Goal: Transaction & Acquisition: Download file/media

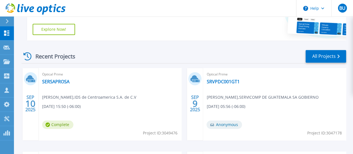
scroll to position [147, 0]
click at [57, 82] on link "SERSAPROSA" at bounding box center [55, 81] width 27 height 6
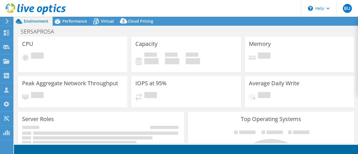
select select "USD"
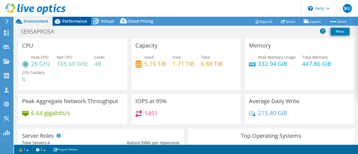
click at [77, 22] on span "Performance" at bounding box center [74, 20] width 25 height 5
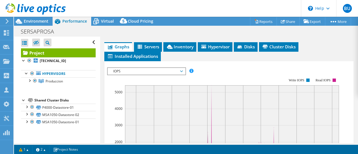
scroll to position [157, 0]
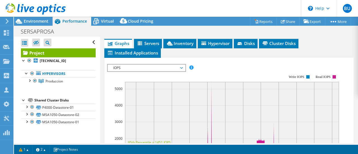
click at [140, 65] on span "IOPS" at bounding box center [146, 68] width 72 height 7
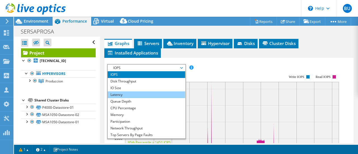
click at [122, 93] on li "Latency" at bounding box center [146, 94] width 77 height 7
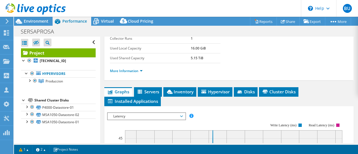
scroll to position [108, 0]
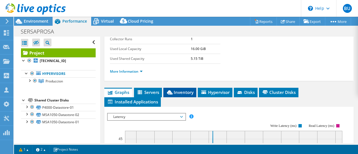
click at [184, 93] on span "Inventory" at bounding box center [179, 92] width 27 height 6
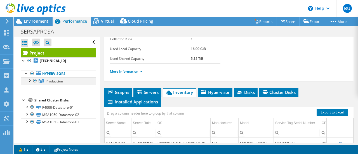
click at [30, 80] on div at bounding box center [30, 80] width 6 height 6
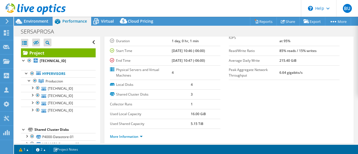
scroll to position [41, 0]
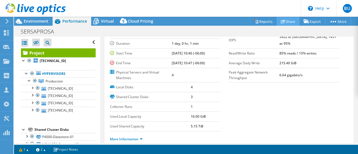
click at [285, 20] on link "Share" at bounding box center [287, 21] width 23 height 9
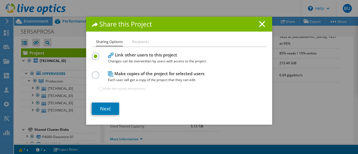
click at [251, 22] on h1 "Share this Project" at bounding box center [179, 24] width 175 height 6
click at [257, 20] on div "Share this Project" at bounding box center [179, 24] width 186 height 15
click at [260, 23] on line at bounding box center [262, 24] width 6 height 6
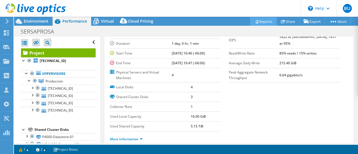
click at [258, 22] on link "Reports" at bounding box center [263, 21] width 27 height 9
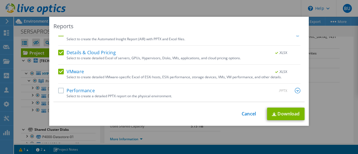
scroll to position [36, 0]
click at [59, 92] on label "Performance" at bounding box center [76, 91] width 37 height 6
click at [0, 0] on input "Performance" at bounding box center [0, 0] width 0 height 0
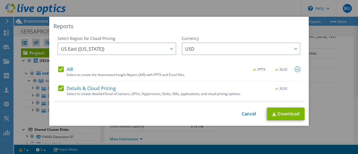
click at [58, 70] on label "AIR" at bounding box center [65, 69] width 15 height 6
click at [0, 0] on input "AIR" at bounding box center [0, 0] width 0 height 0
click at [61, 87] on label "Details & Cloud Pricing" at bounding box center [87, 88] width 58 height 6
click at [0, 0] on input "Details & Cloud Pricing" at bounding box center [0, 0] width 0 height 0
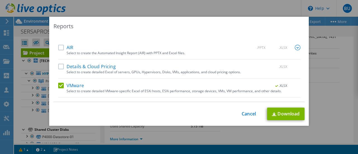
scroll to position [34, 0]
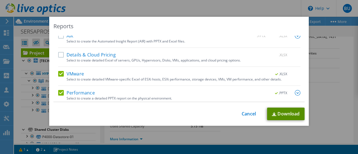
click at [292, 117] on link "Download" at bounding box center [285, 114] width 37 height 13
click at [247, 115] on link "Cancel" at bounding box center [248, 113] width 14 height 5
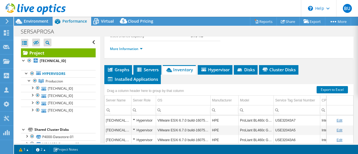
scroll to position [130, 0]
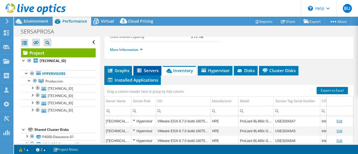
click at [151, 68] on span "Servers" at bounding box center [147, 71] width 22 height 6
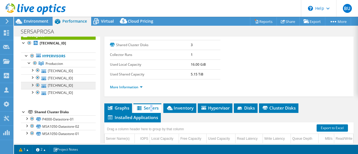
scroll to position [17, 0]
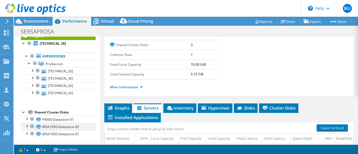
click at [26, 124] on div at bounding box center [27, 126] width 6 height 6
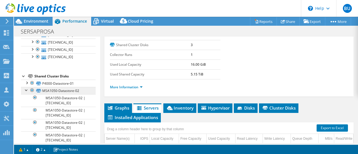
scroll to position [57, 0]
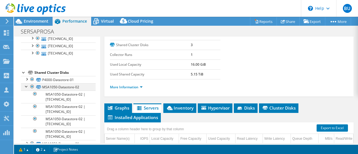
click at [26, 86] on div at bounding box center [27, 86] width 6 height 6
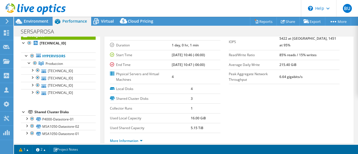
scroll to position [0, 0]
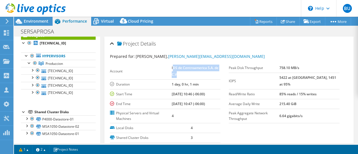
drag, startPoint x: 171, startPoint y: 68, endPoint x: 201, endPoint y: 73, distance: 30.7
click at [201, 73] on td "IDS de Centroamerica S.A. de C.V" at bounding box center [195, 71] width 49 height 16
click at [191, 75] on td "IDS de Centroamerica S.A. de C.V" at bounding box center [195, 71] width 49 height 16
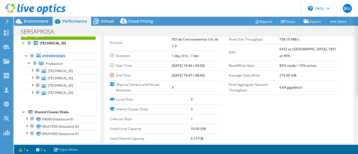
scroll to position [28, 0]
click at [32, 68] on div at bounding box center [32, 70] width 6 height 6
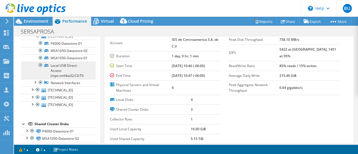
scroll to position [50, 0]
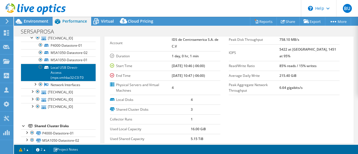
click at [59, 78] on link "Local USB Direct-Access (mpx.vmhba32:C0:T0" at bounding box center [58, 72] width 75 height 17
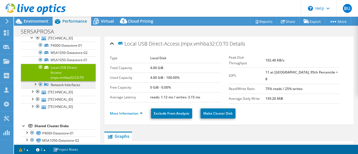
scroll to position [0, 0]
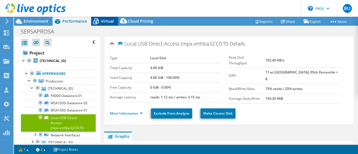
click at [106, 24] on div "Virtual" at bounding box center [104, 21] width 27 height 9
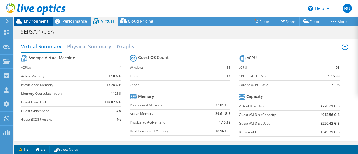
click at [43, 22] on span "Environment" at bounding box center [36, 20] width 25 height 5
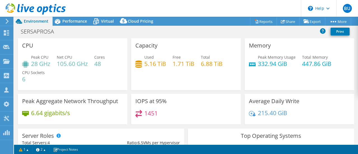
click at [59, 18] on div at bounding box center [33, 9] width 66 height 19
click at [71, 21] on span "Performance" at bounding box center [74, 20] width 25 height 5
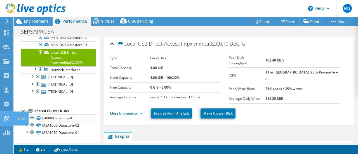
click at [4, 116] on icon at bounding box center [6, 118] width 7 height 5
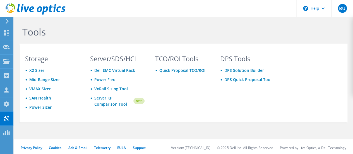
scroll to position [1, 0]
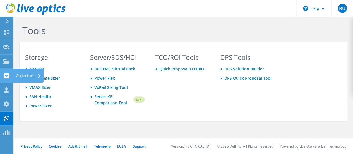
click at [23, 75] on div "Collectors" at bounding box center [28, 76] width 30 height 14
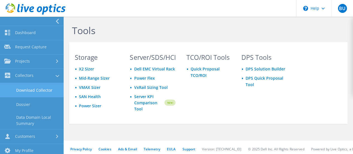
click at [26, 91] on link "Download Collector" at bounding box center [32, 90] width 64 height 14
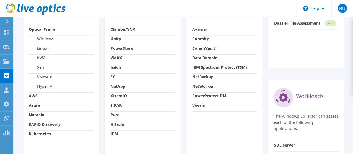
scroll to position [234, 0]
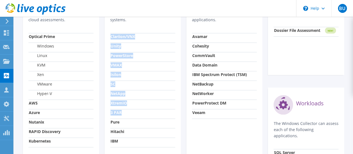
drag, startPoint x: 110, startPoint y: 106, endPoint x: 128, endPoint y: 108, distance: 17.9
click at [128, 108] on div "Storage The Windows Collector can assess each of the following storage systems.…" at bounding box center [143, 81] width 76 height 219
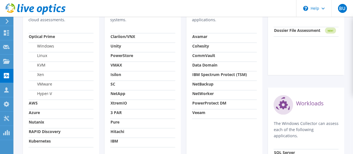
click at [112, 119] on strong "Pure" at bounding box center [115, 121] width 9 height 5
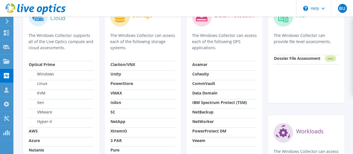
scroll to position [206, 0]
click at [198, 71] on strong "Cohesity" at bounding box center [200, 73] width 17 height 5
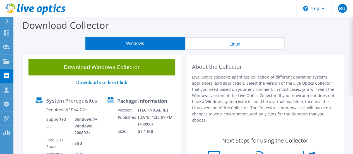
scroll to position [0, 0]
